Goal: Information Seeking & Learning: Understand process/instructions

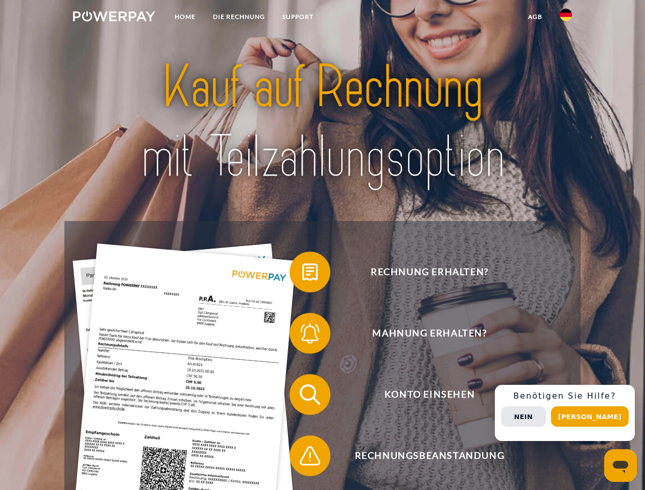
click at [114, 18] on img at bounding box center [114, 16] width 82 height 10
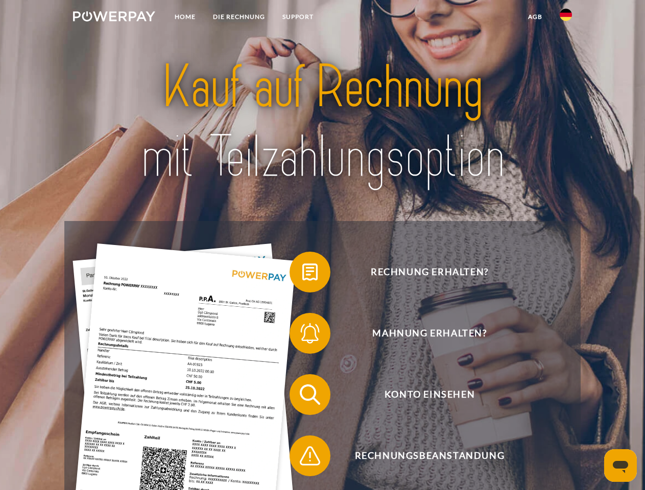
click at [566, 18] on img at bounding box center [566, 15] width 12 height 12
click at [535, 17] on link "agb" at bounding box center [536, 17] width 32 height 18
click at [302, 274] on span at bounding box center [294, 272] width 51 height 51
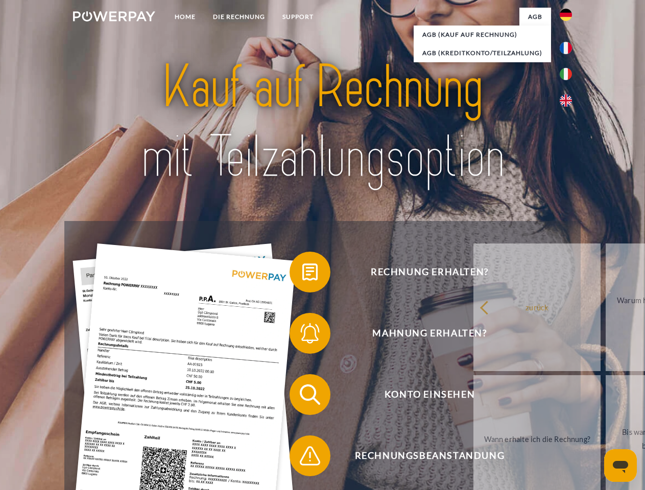
click at [302, 336] on span at bounding box center [294, 333] width 51 height 51
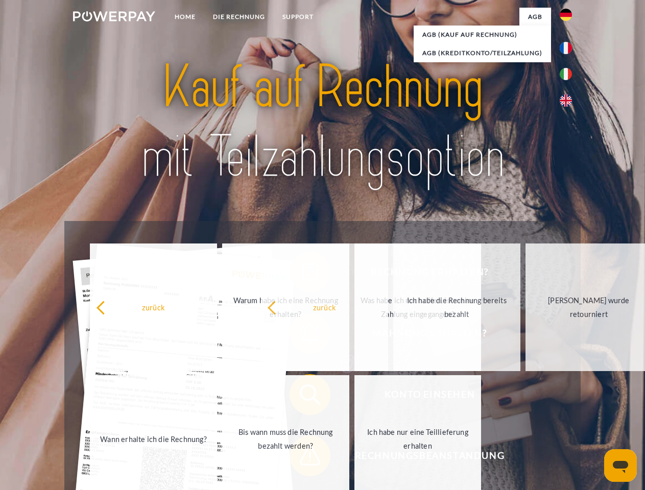
click at [302, 458] on span at bounding box center [294, 456] width 51 height 51
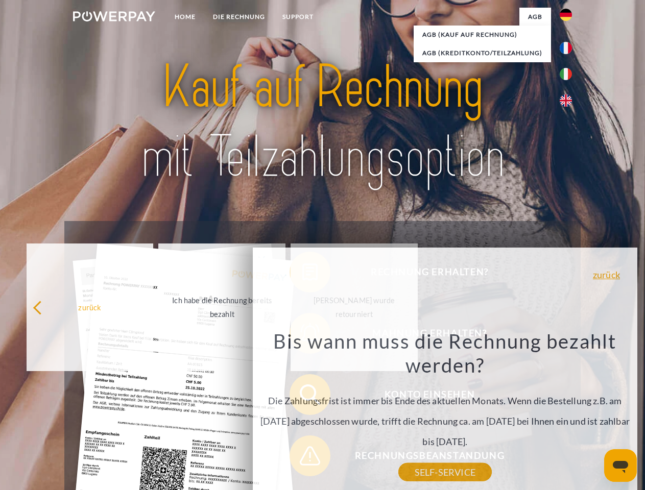
click at [569, 413] on div "Rechnung erhalten? Mahnung erhalten? Konto einsehen" at bounding box center [322, 425] width 516 height 409
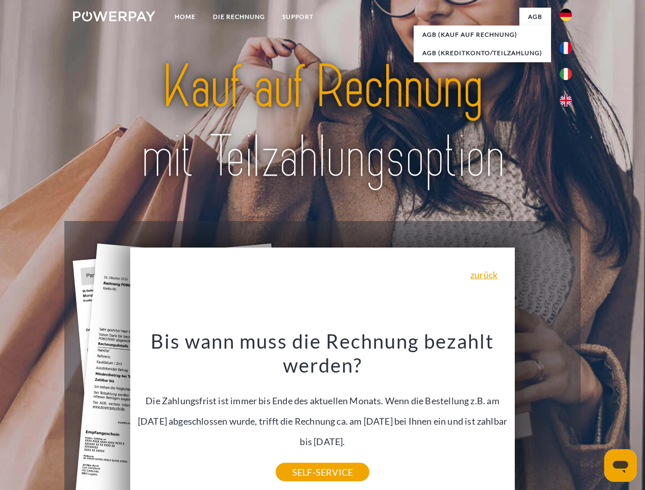
click at [544, 415] on span "Konto einsehen" at bounding box center [429, 394] width 250 height 41
click at [594, 417] on header "Home DIE RECHNUNG SUPPORT" at bounding box center [322, 353] width 645 height 706
